Goal: Obtain resource: Download file/media

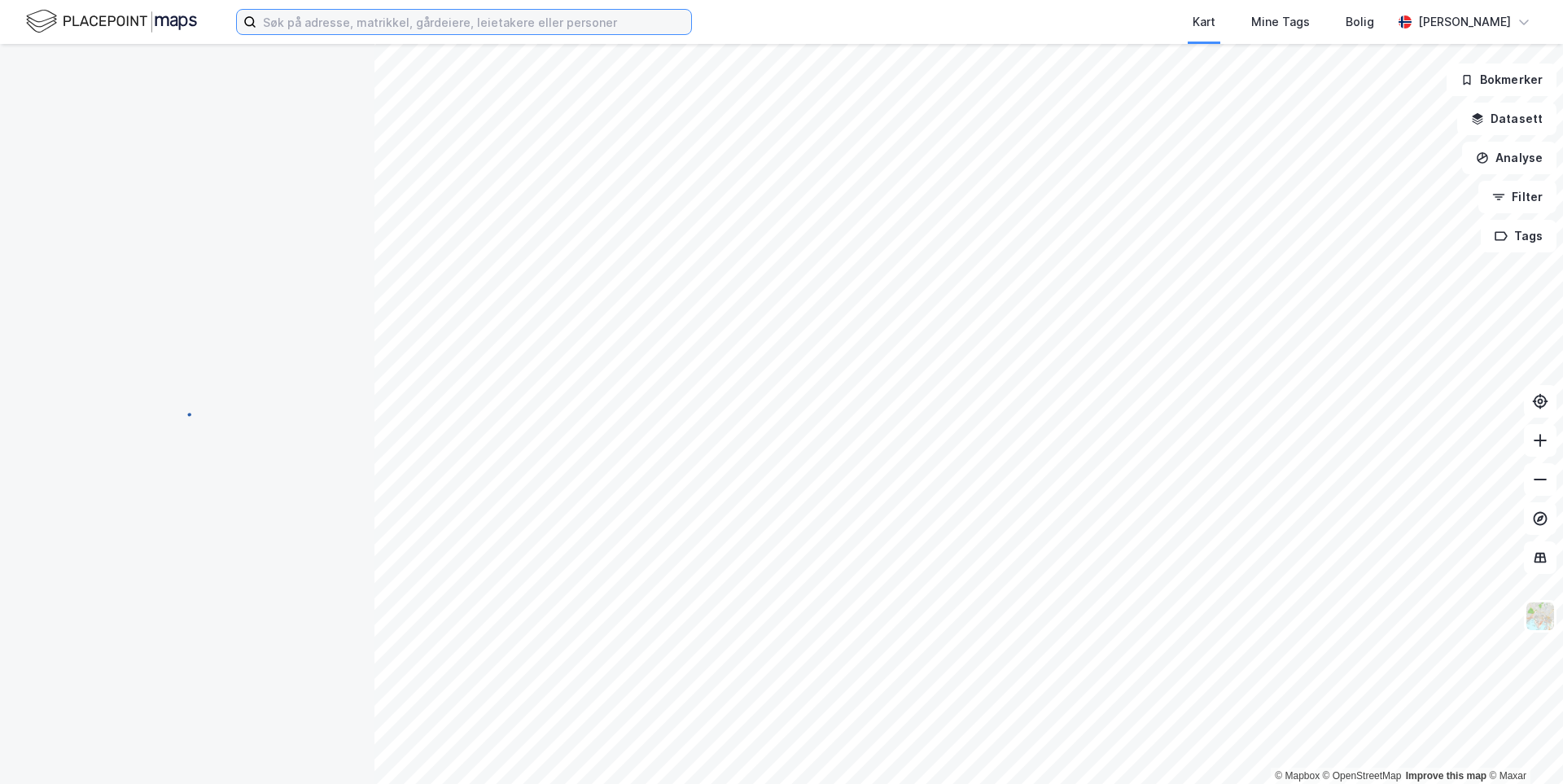
click at [373, 18] on input at bounding box center [473, 22] width 435 height 24
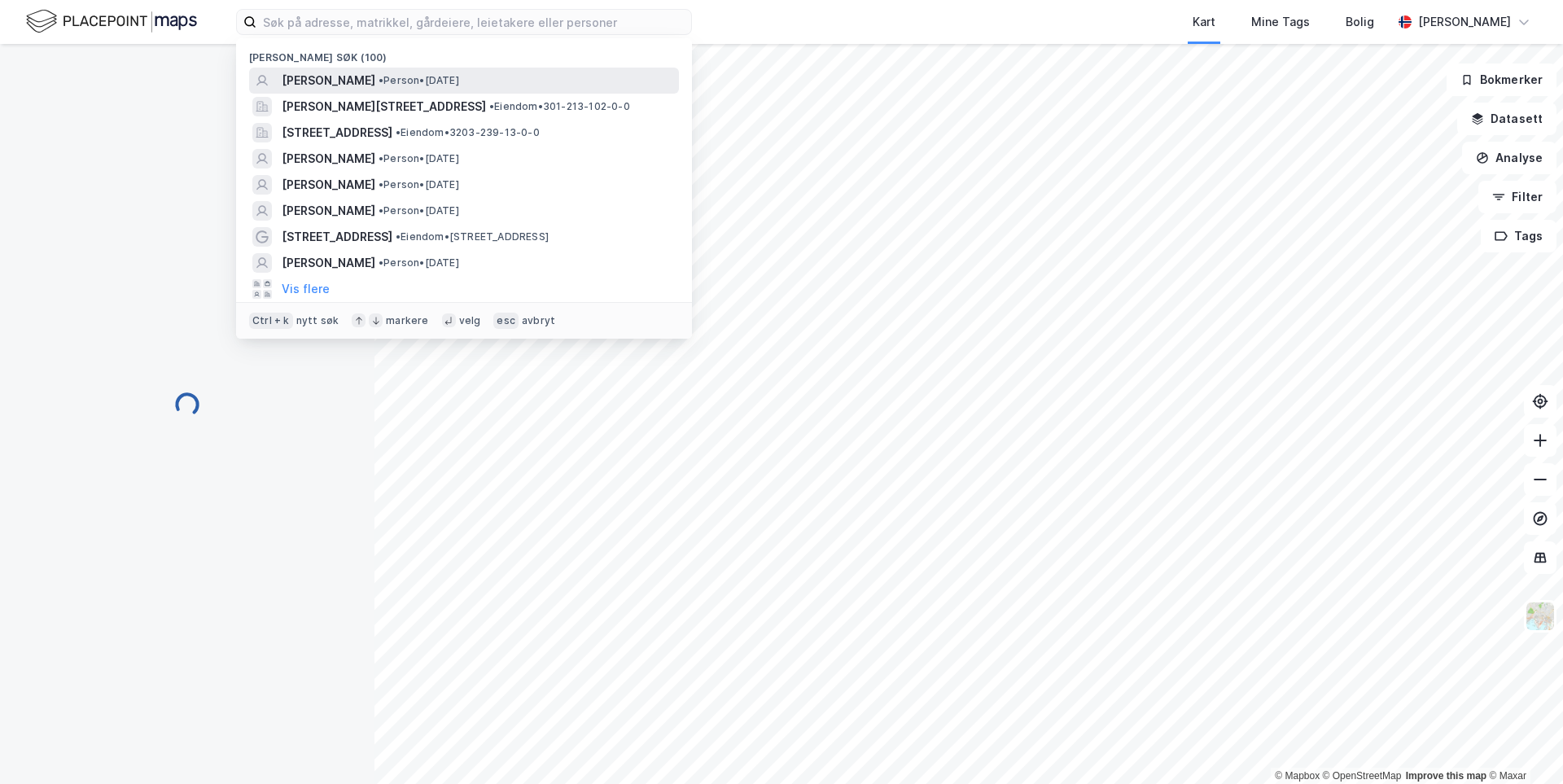
click at [353, 76] on span "[PERSON_NAME]" at bounding box center [328, 80] width 94 height 19
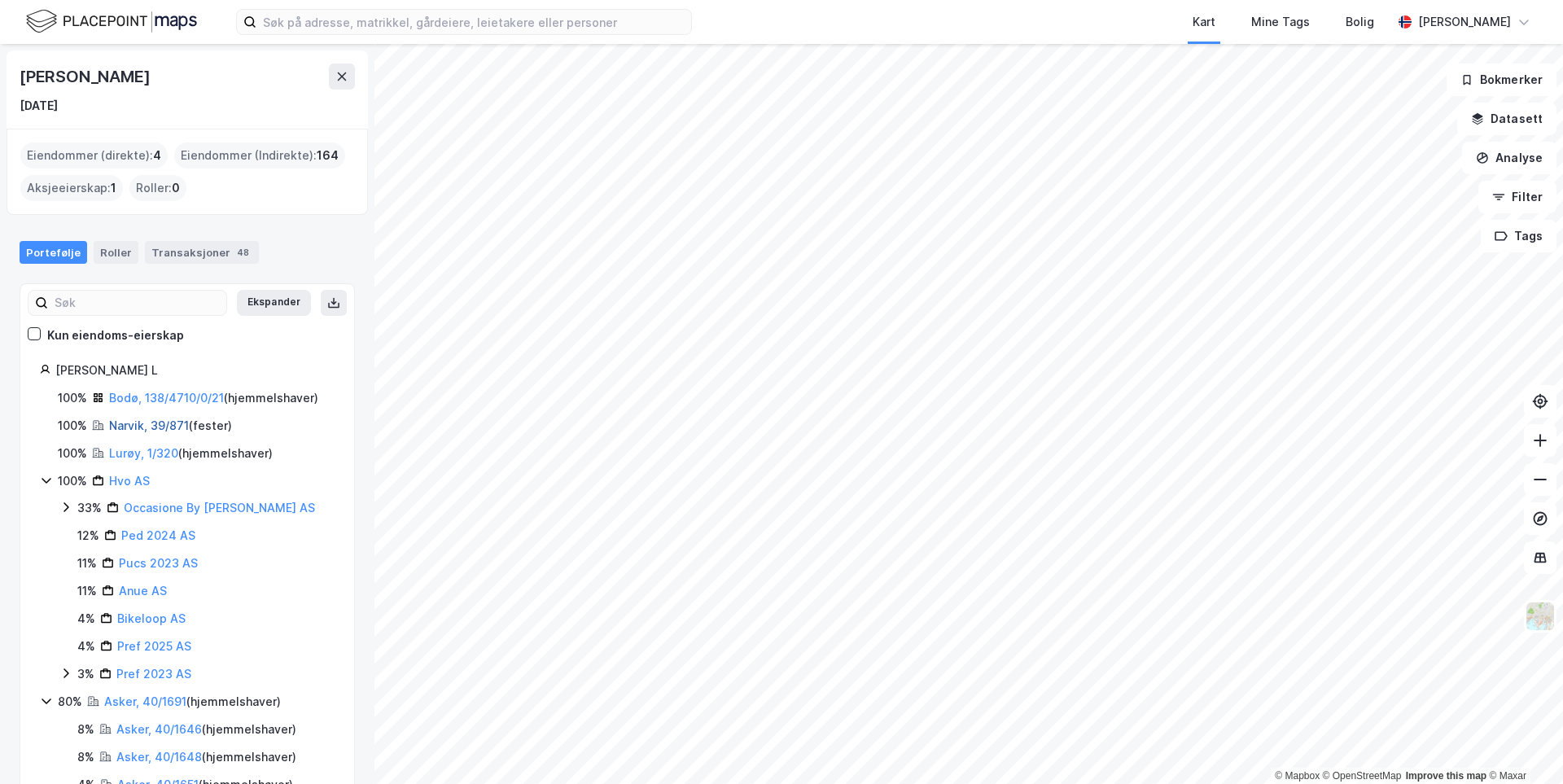
click at [143, 426] on link "Narvik, 39/871" at bounding box center [149, 425] width 80 height 14
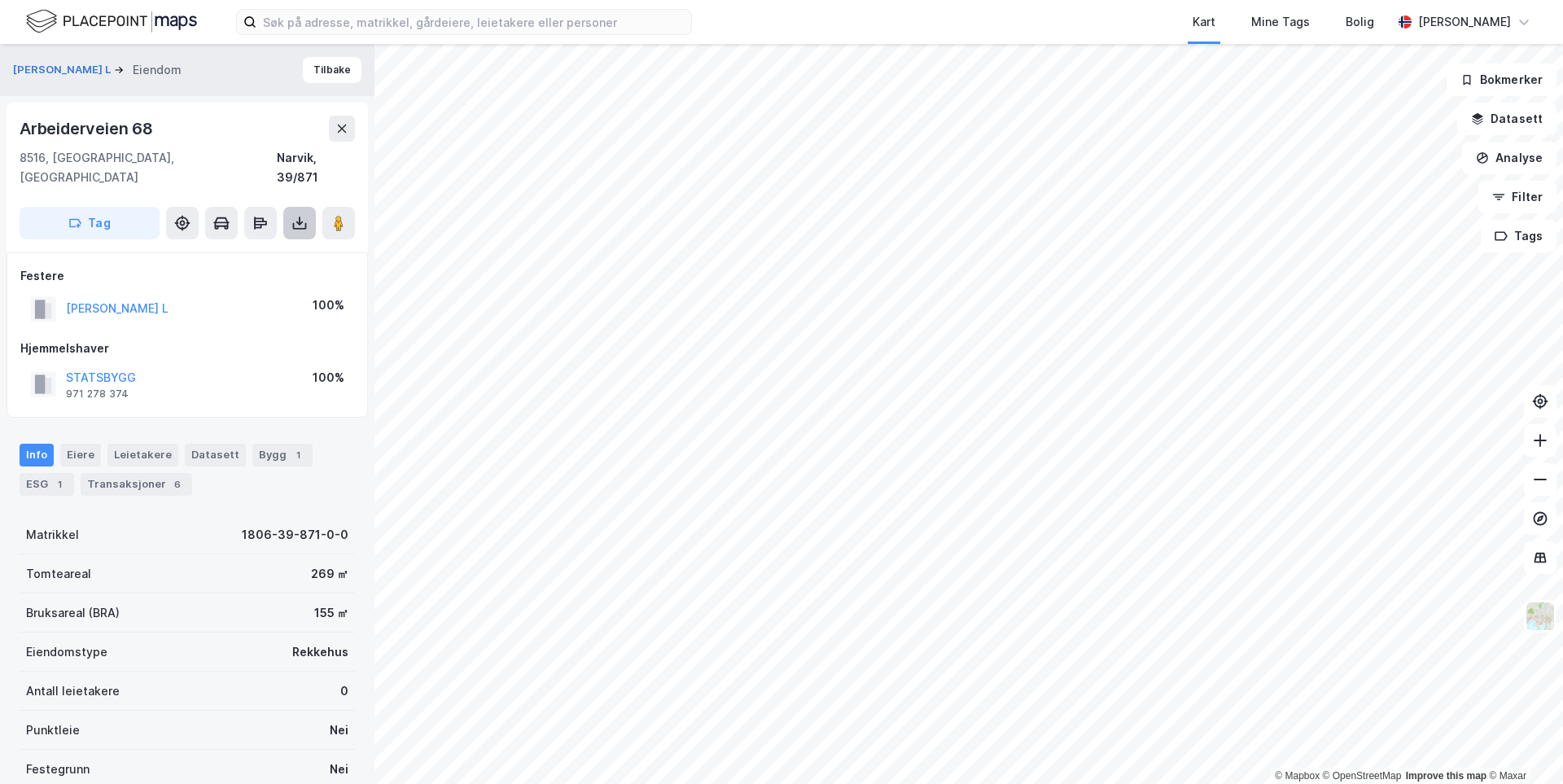
click at [297, 215] on icon at bounding box center [299, 223] width 16 height 16
click at [281, 242] on div "Last ned grunnbok" at bounding box center [229, 255] width 173 height 26
